Goal: Transaction & Acquisition: Book appointment/travel/reservation

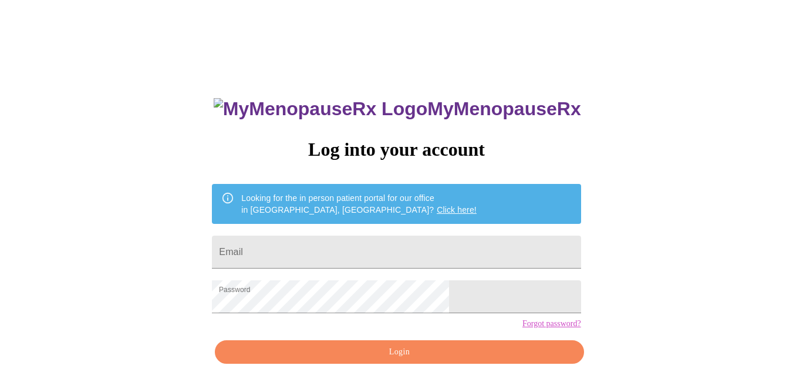
scroll to position [53, 0]
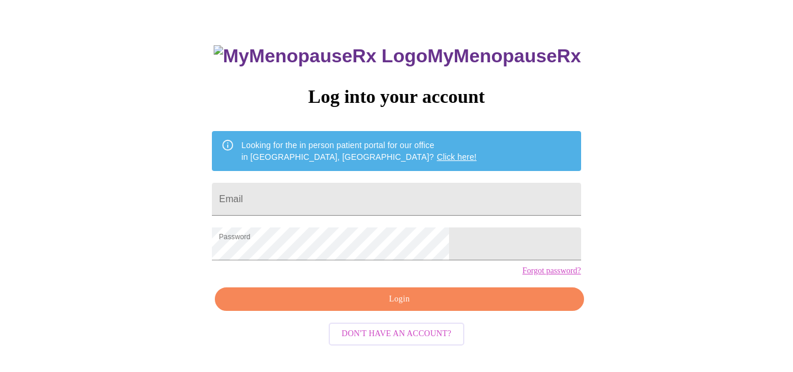
click at [393, 306] on span "Login" at bounding box center [399, 299] width 342 height 15
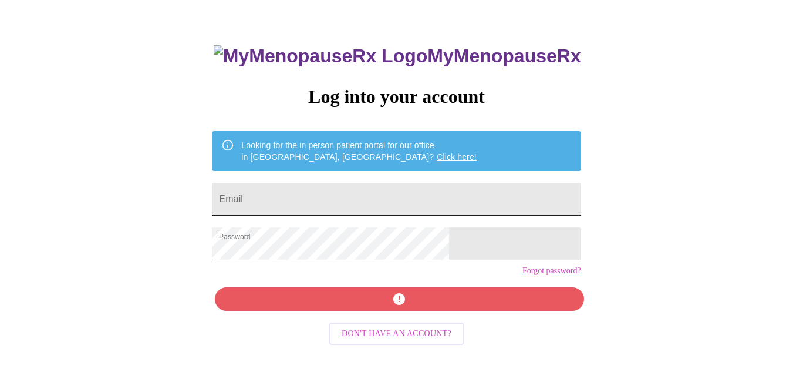
click at [321, 195] on input "Email" at bounding box center [396, 199] width 369 height 33
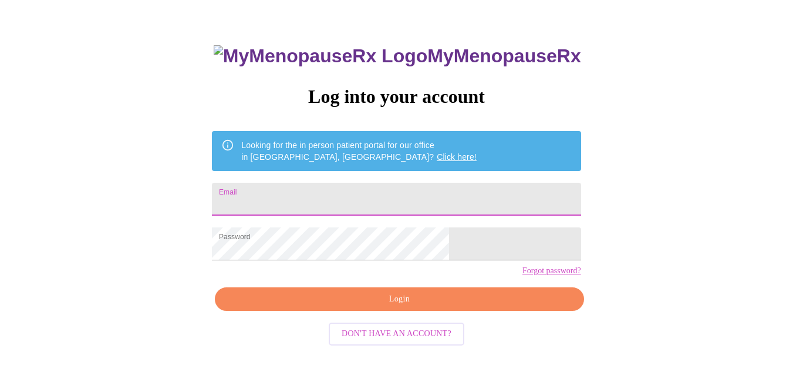
type input "[PERSON_NAME][EMAIL_ADDRESS][PERSON_NAME][DOMAIN_NAME]"
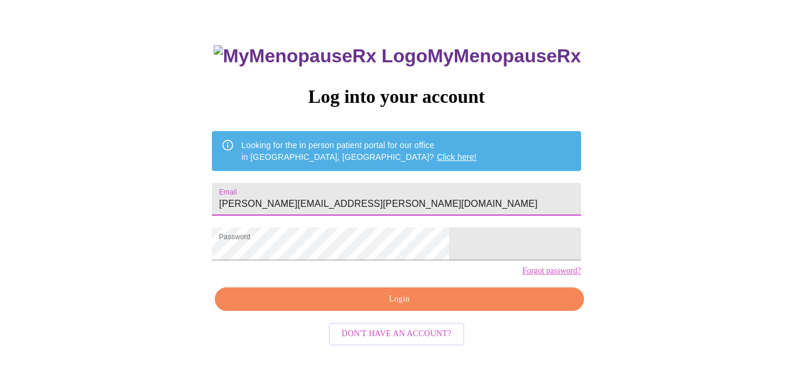
click at [389, 306] on span "Login" at bounding box center [399, 299] width 342 height 15
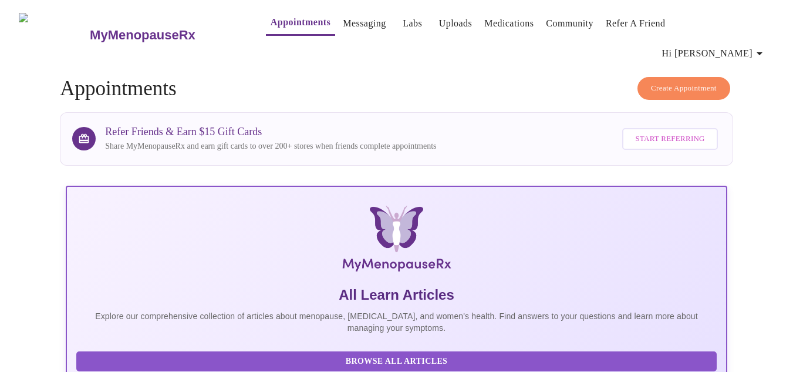
click at [686, 82] on span "Create Appointment" at bounding box center [684, 89] width 66 height 14
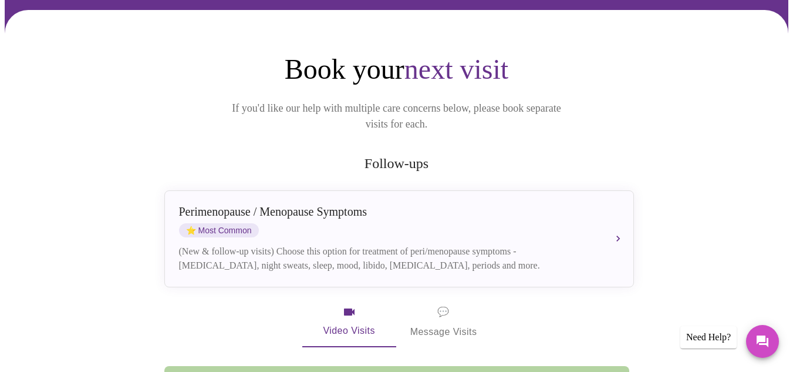
scroll to position [87, 0]
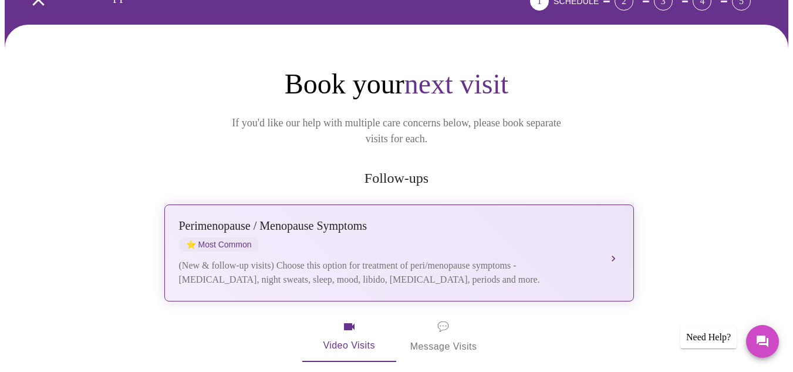
click at [252, 237] on span "⭐ Most Common" at bounding box center [219, 244] width 80 height 14
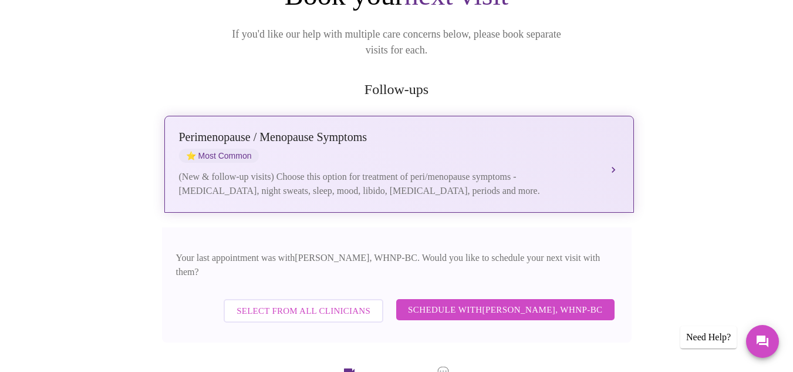
scroll to position [205, 0]
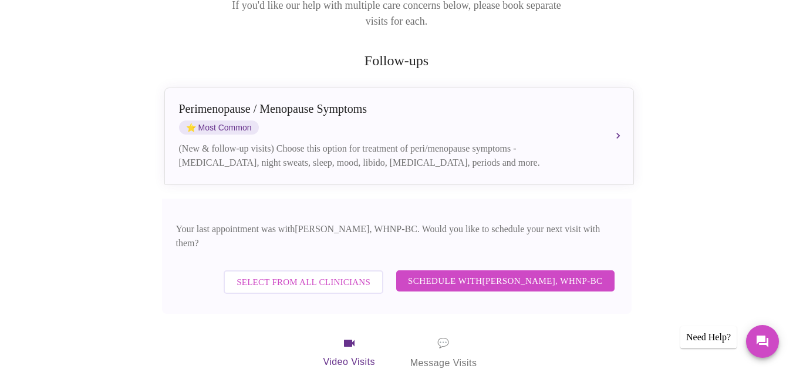
click at [517, 273] on span "Schedule with [PERSON_NAME], WHNP-BC" at bounding box center [505, 280] width 195 height 15
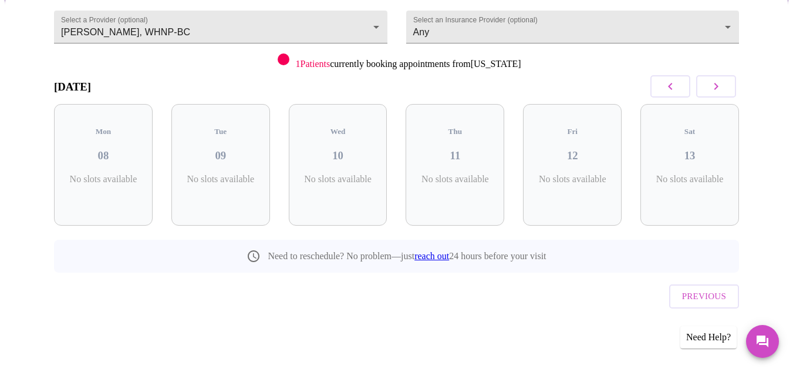
scroll to position [90, 0]
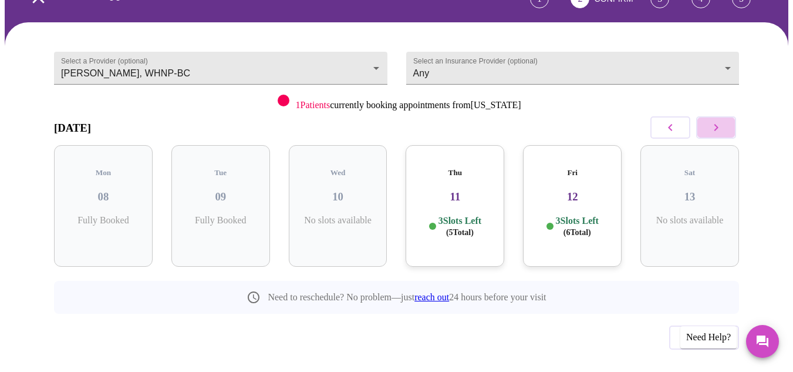
click at [717, 120] on icon "button" at bounding box center [716, 127] width 14 height 14
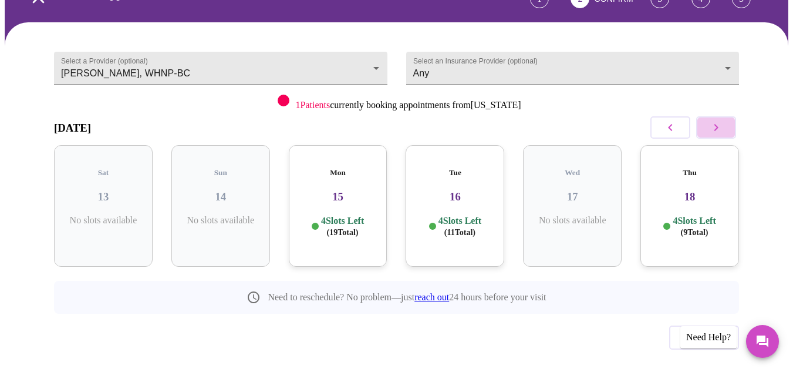
click at [717, 120] on icon "button" at bounding box center [716, 127] width 14 height 14
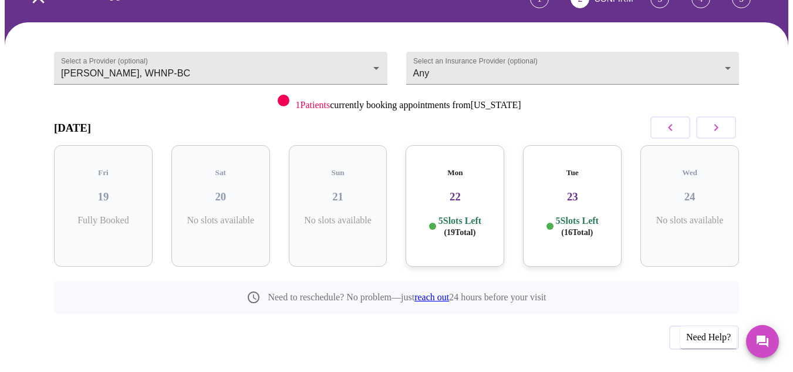
click at [717, 120] on icon "button" at bounding box center [716, 127] width 14 height 14
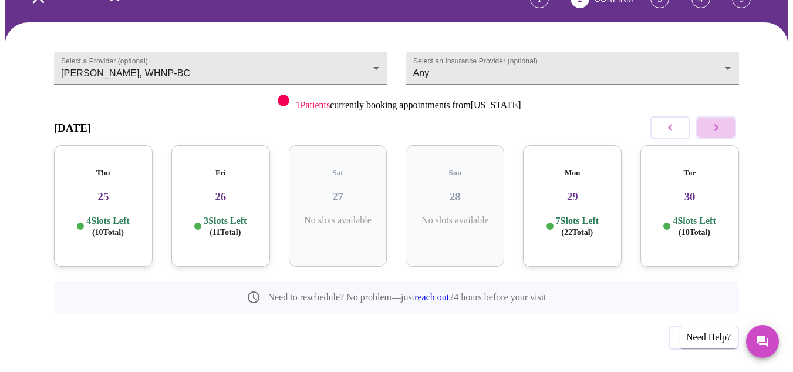
click at [717, 120] on icon "button" at bounding box center [716, 127] width 14 height 14
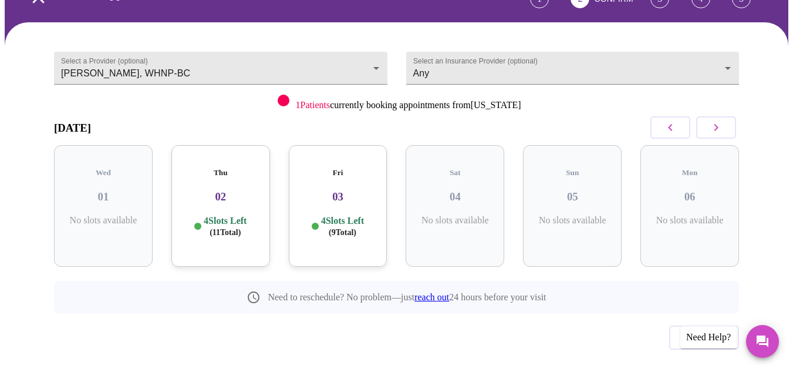
click at [716, 120] on icon "button" at bounding box center [716, 127] width 14 height 14
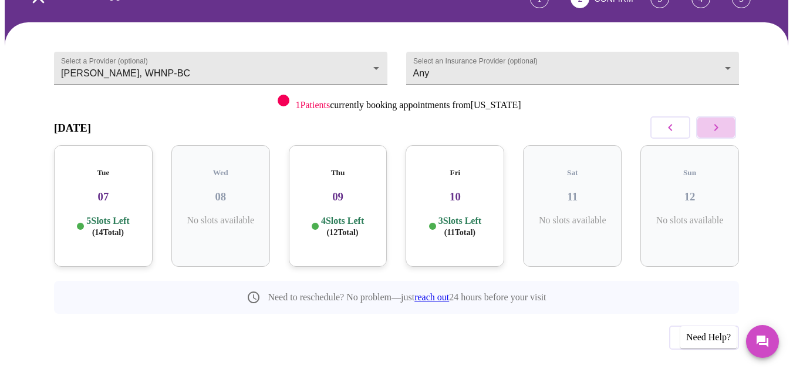
click at [716, 120] on icon "button" at bounding box center [716, 127] width 14 height 14
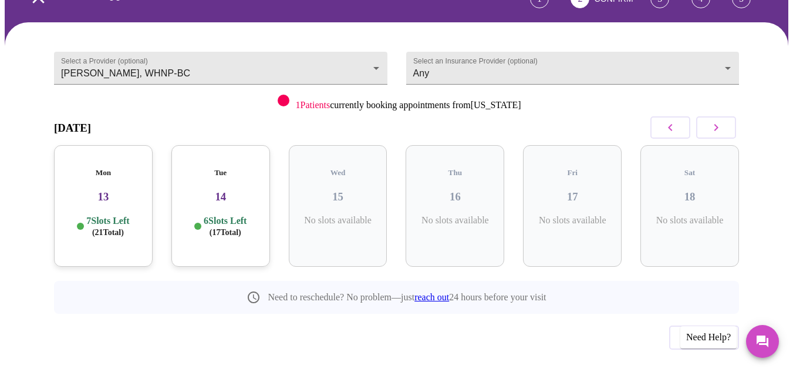
click at [716, 120] on icon "button" at bounding box center [716, 127] width 14 height 14
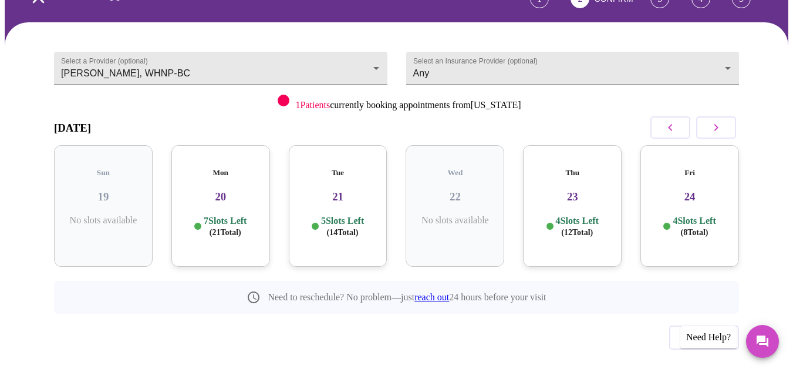
click at [716, 120] on icon "button" at bounding box center [716, 127] width 14 height 14
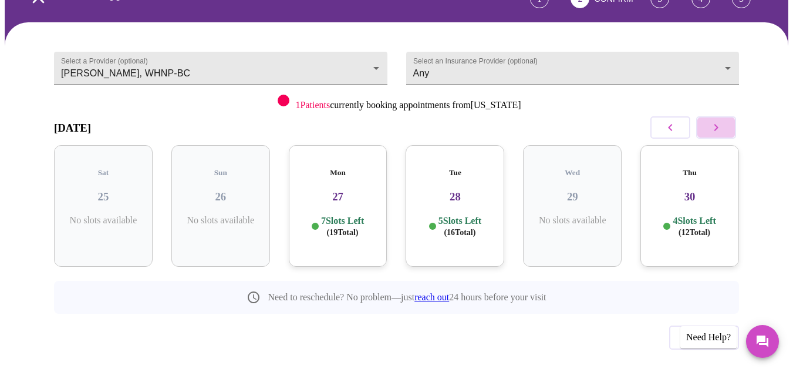
click at [716, 120] on icon "button" at bounding box center [716, 127] width 14 height 14
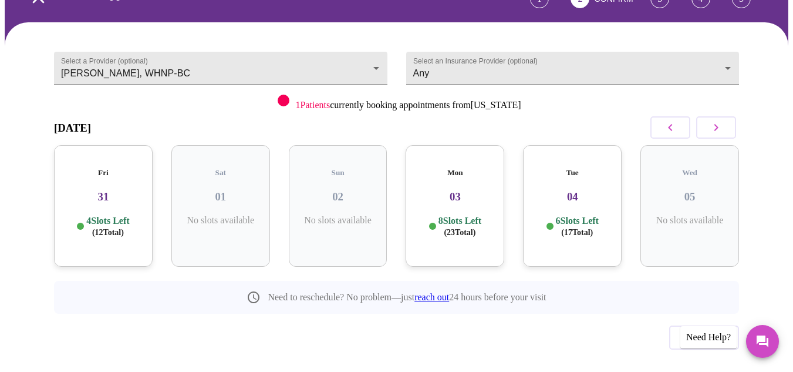
click at [715, 120] on icon "button" at bounding box center [716, 127] width 14 height 14
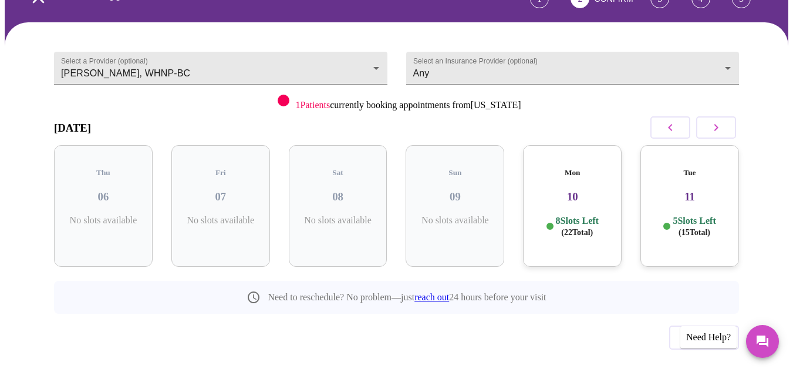
click at [717, 120] on icon "button" at bounding box center [716, 127] width 14 height 14
click at [723, 120] on icon "button" at bounding box center [716, 127] width 14 height 14
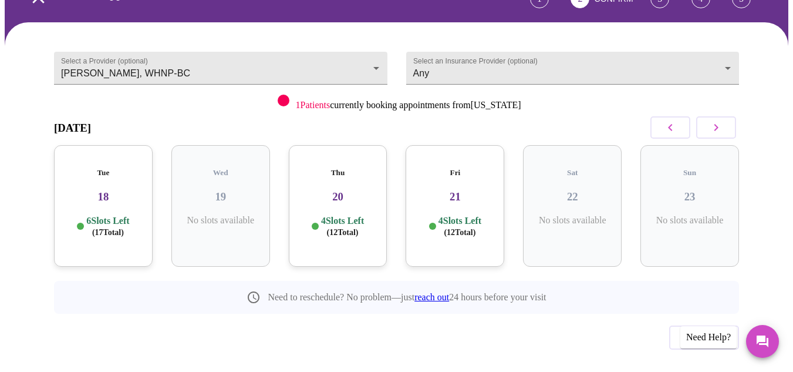
click at [719, 124] on icon "button" at bounding box center [716, 127] width 4 height 7
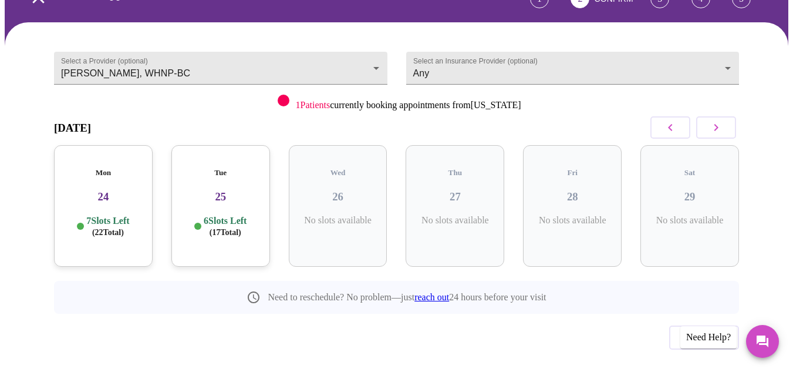
click at [719, 124] on icon "button" at bounding box center [716, 127] width 4 height 7
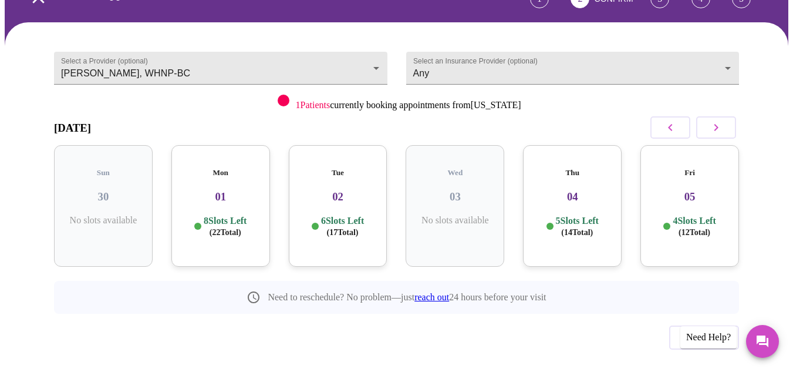
click at [222, 190] on h3 "01" at bounding box center [221, 196] width 80 height 13
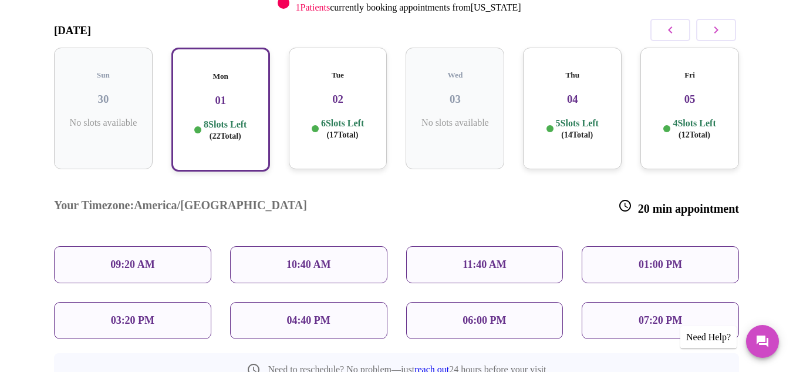
scroll to position [244, 0]
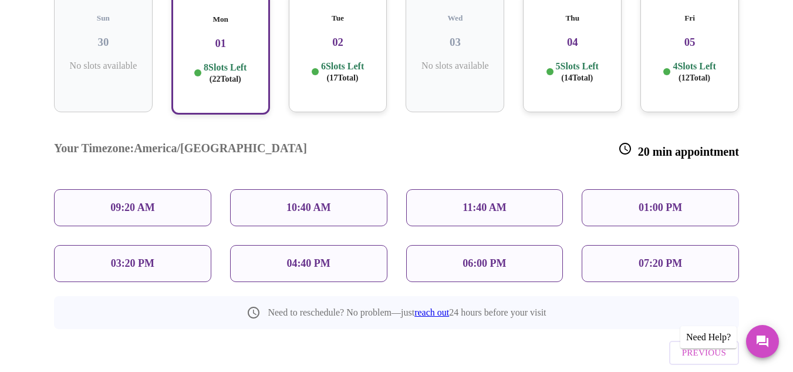
click at [662, 201] on p "01:00 PM" at bounding box center [660, 207] width 43 height 12
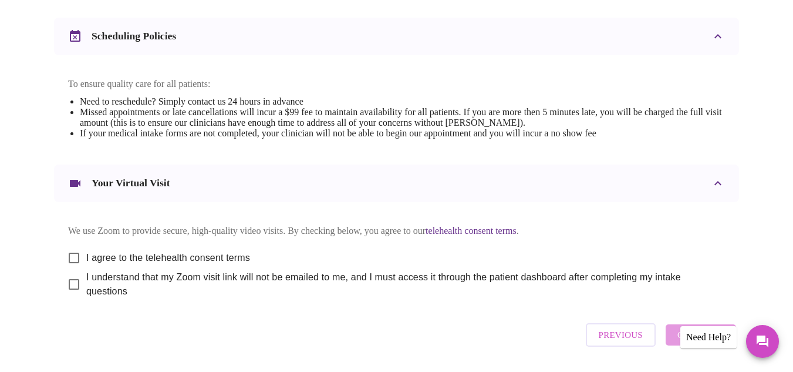
scroll to position [470, 0]
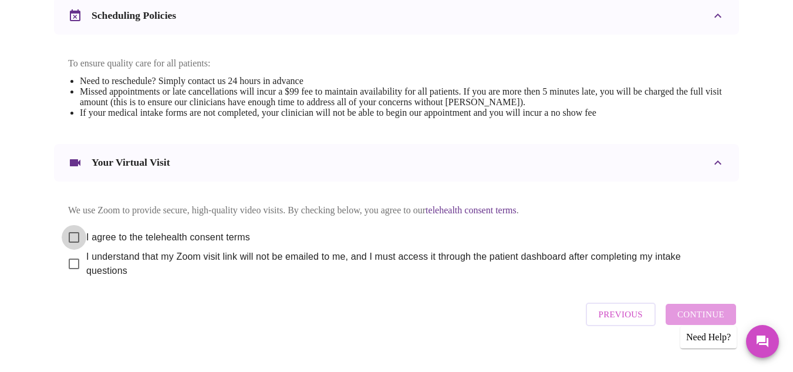
click at [73, 225] on input "I agree to the telehealth consent terms" at bounding box center [74, 237] width 25 height 25
checkbox input "true"
click at [68, 257] on input "I understand that my Zoom visit link will not be emailed to me, and I must acce…" at bounding box center [74, 263] width 25 height 25
checkbox input "true"
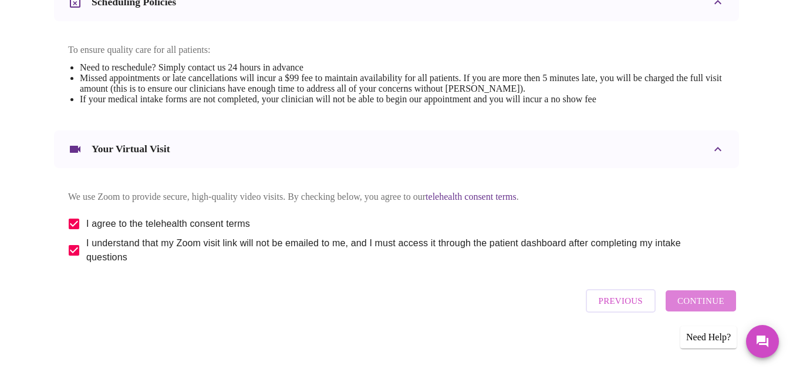
click at [711, 293] on span "Continue" at bounding box center [700, 300] width 47 height 15
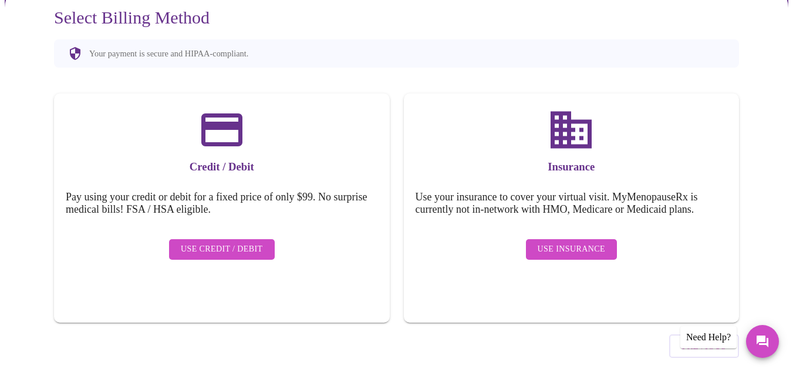
click at [263, 239] on button "Use Credit / Debit" at bounding box center [222, 249] width 106 height 21
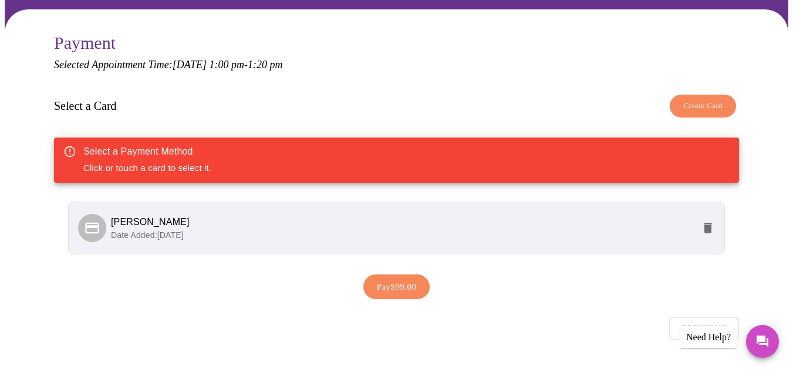
scroll to position [112, 0]
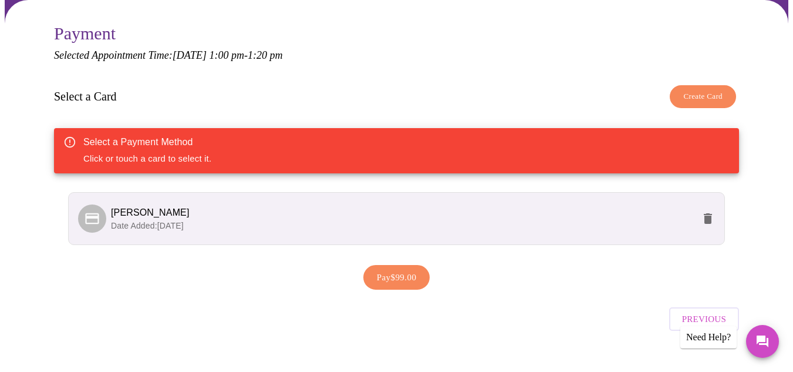
click at [400, 269] on span "Pay $99.00" at bounding box center [397, 276] width 40 height 15
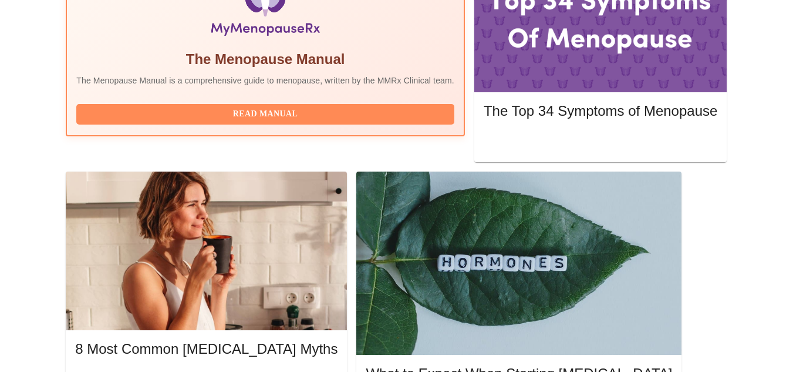
scroll to position [463, 0]
